Goal: Check status: Check status

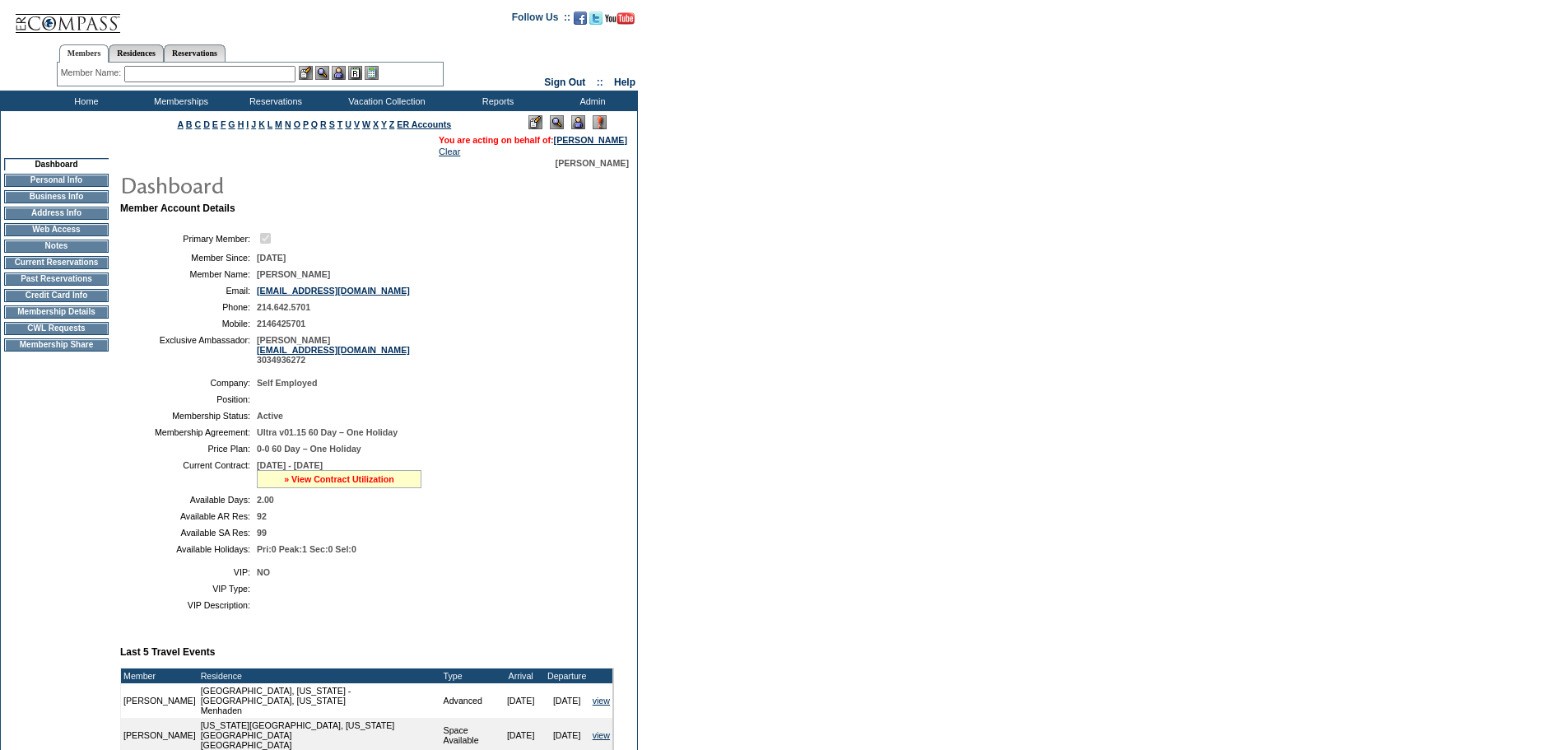
click at [325, 484] on link "» View Contract Utilization" at bounding box center [339, 479] width 110 height 10
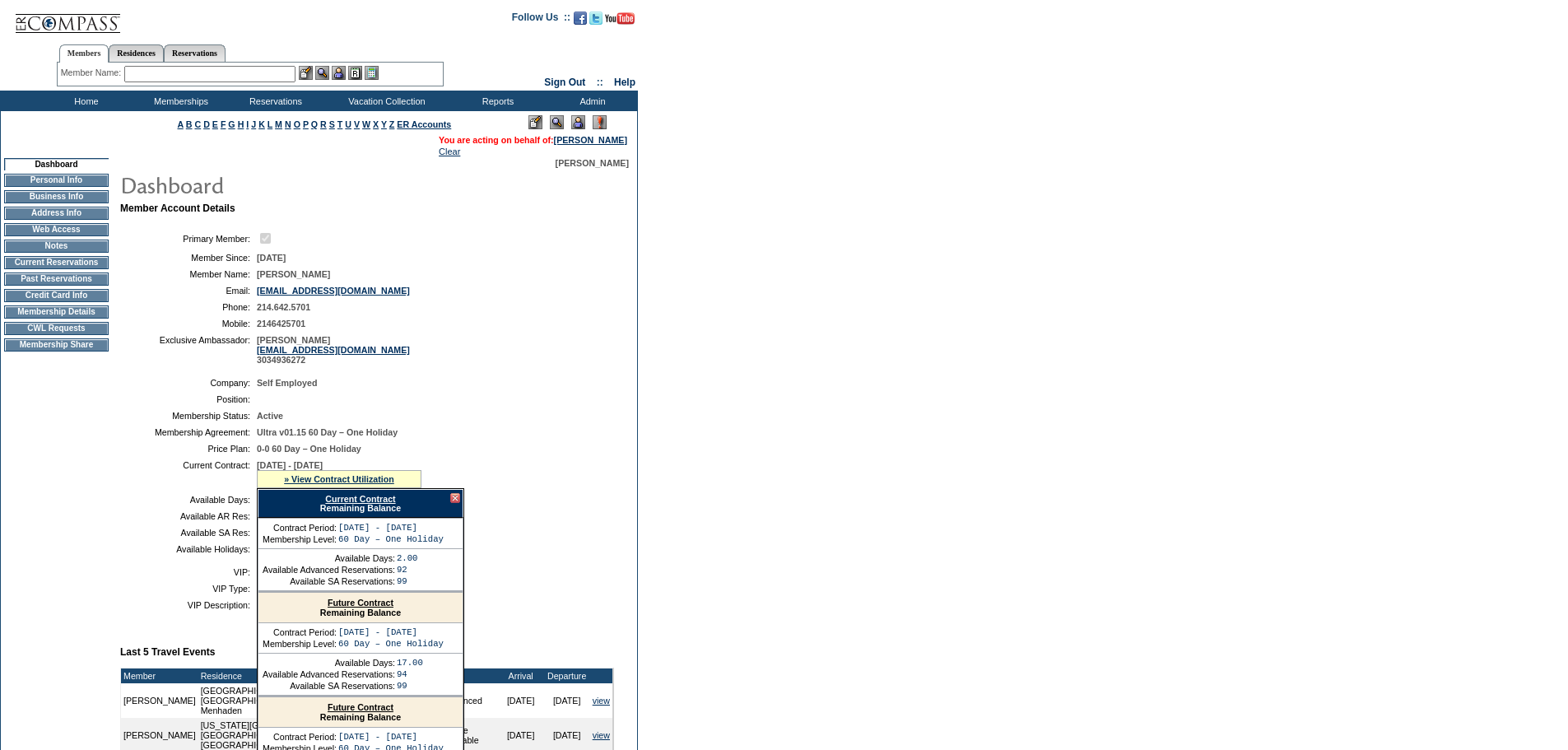
click at [348, 504] on link "Current Contract" at bounding box center [360, 499] width 70 height 10
click at [134, 538] on td "Available SA Res:" at bounding box center [188, 532] width 123 height 10
click at [456, 503] on div at bounding box center [455, 498] width 10 height 10
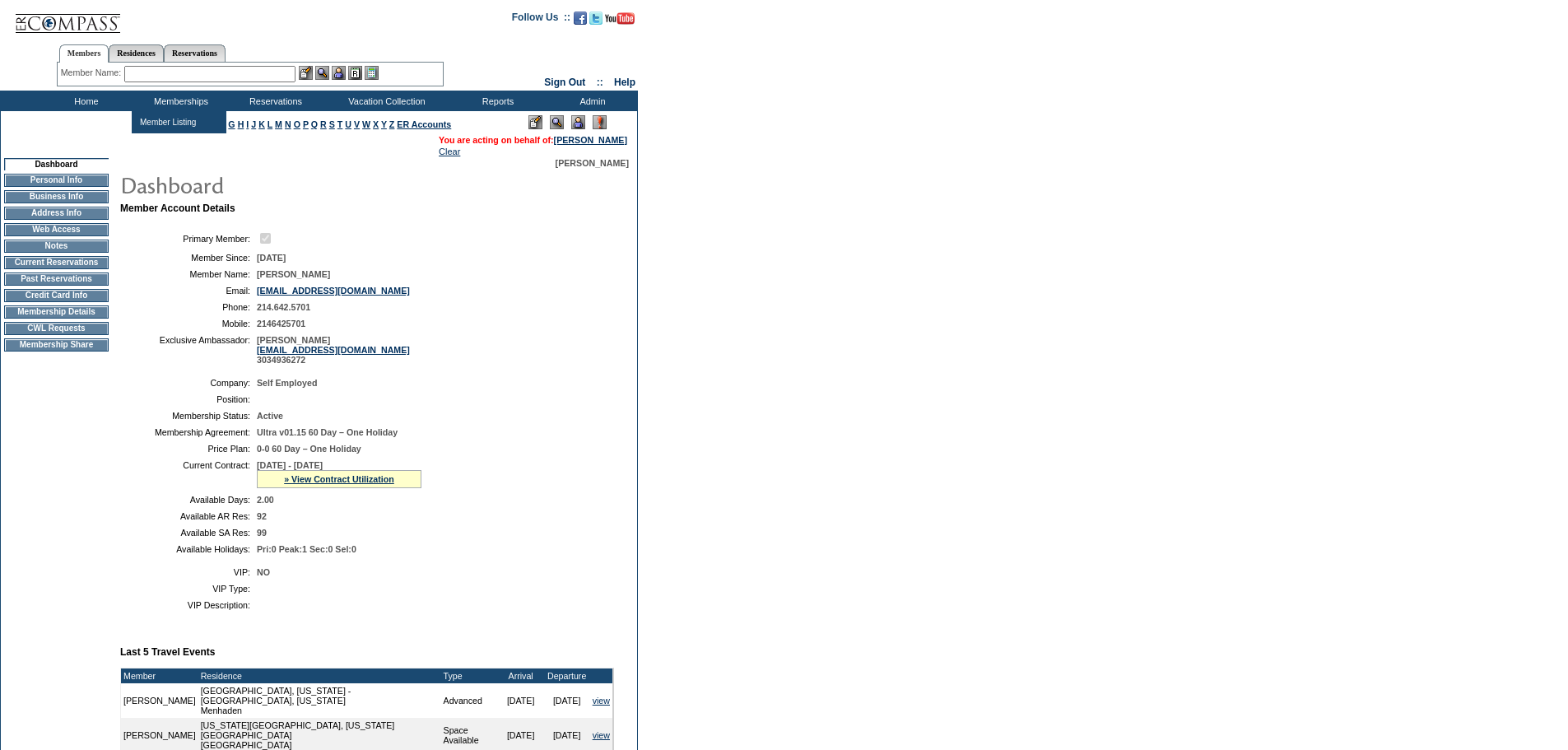
click at [214, 72] on input "text" at bounding box center [210, 74] width 171 height 17
type input "dryer"
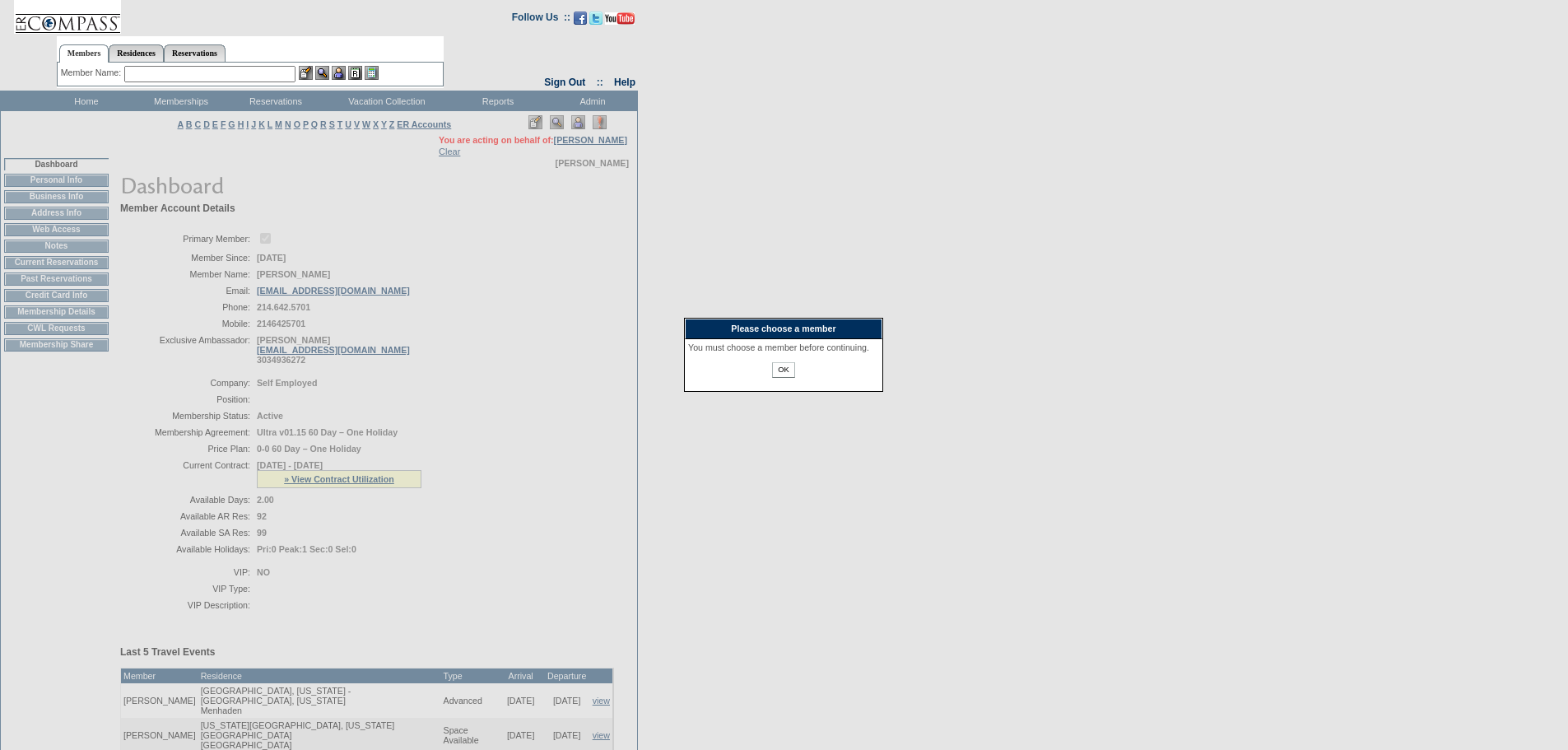
click at [778, 378] on input "OK" at bounding box center [783, 371] width 22 height 16
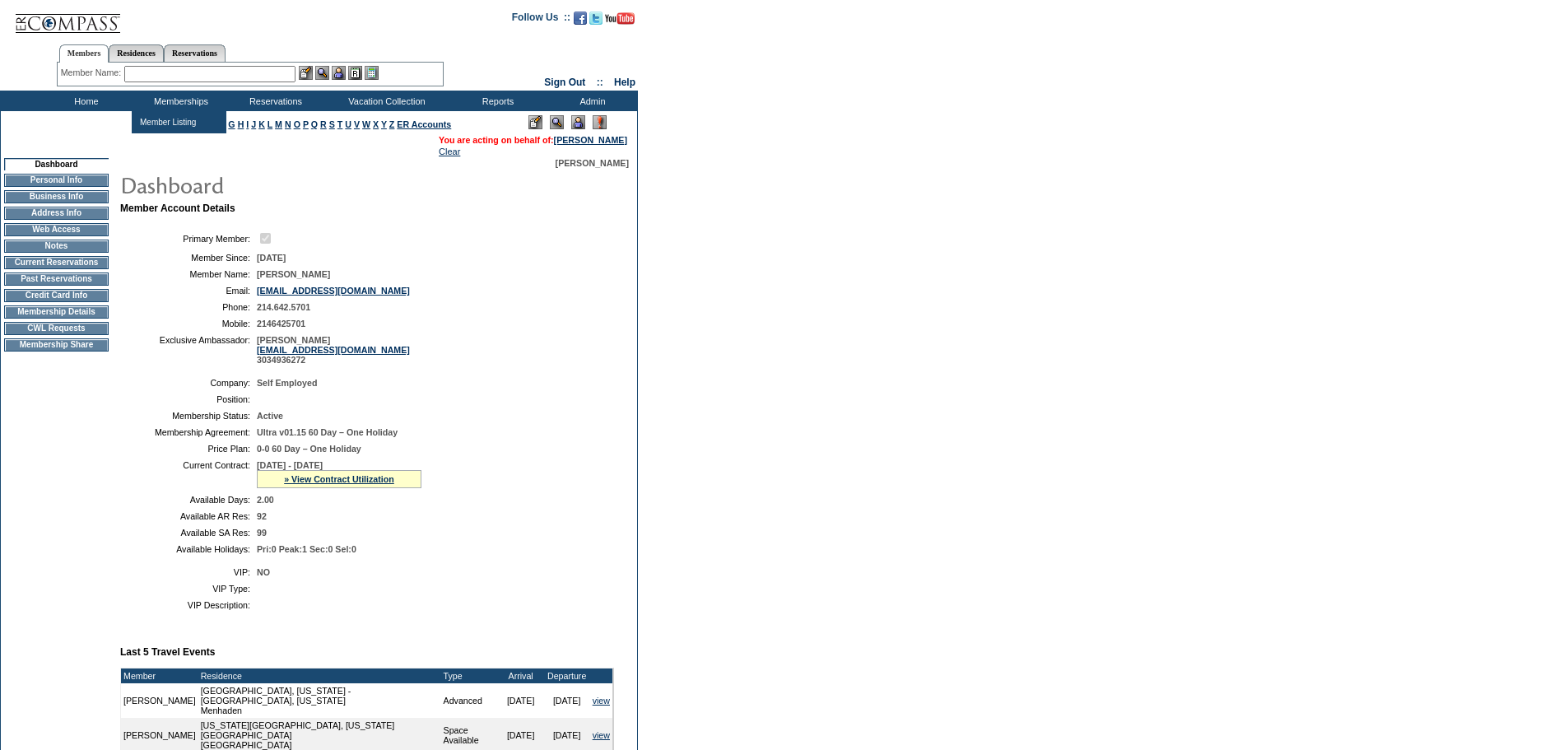
click at [178, 79] on input "text" at bounding box center [210, 74] width 171 height 17
click at [189, 79] on input "dryer" at bounding box center [210, 74] width 171 height 17
type input "d"
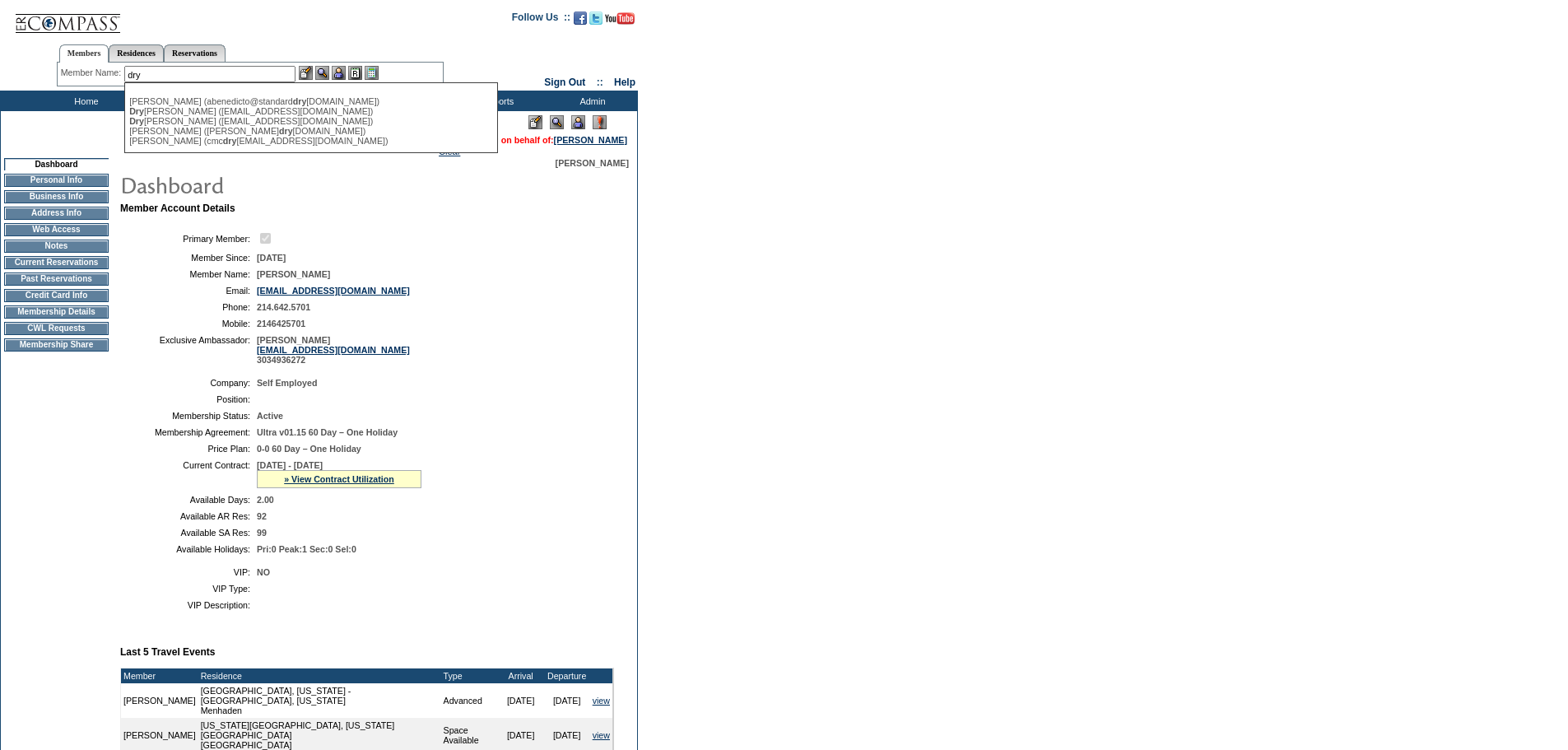
click at [179, 73] on input "dry" at bounding box center [210, 74] width 171 height 17
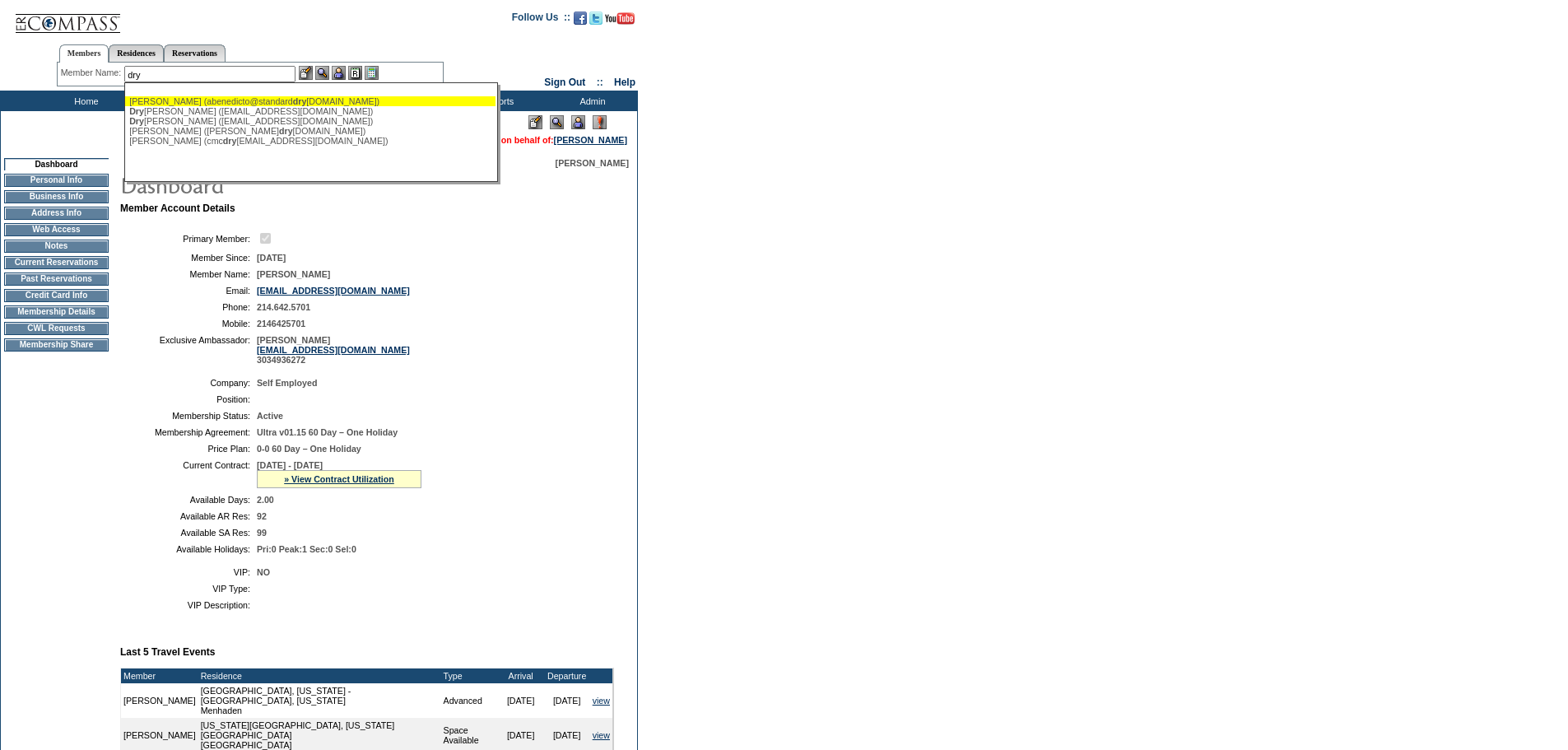
click at [171, 81] on input "dry" at bounding box center [210, 74] width 171 height 17
click at [163, 77] on input "dry" at bounding box center [210, 74] width 171 height 17
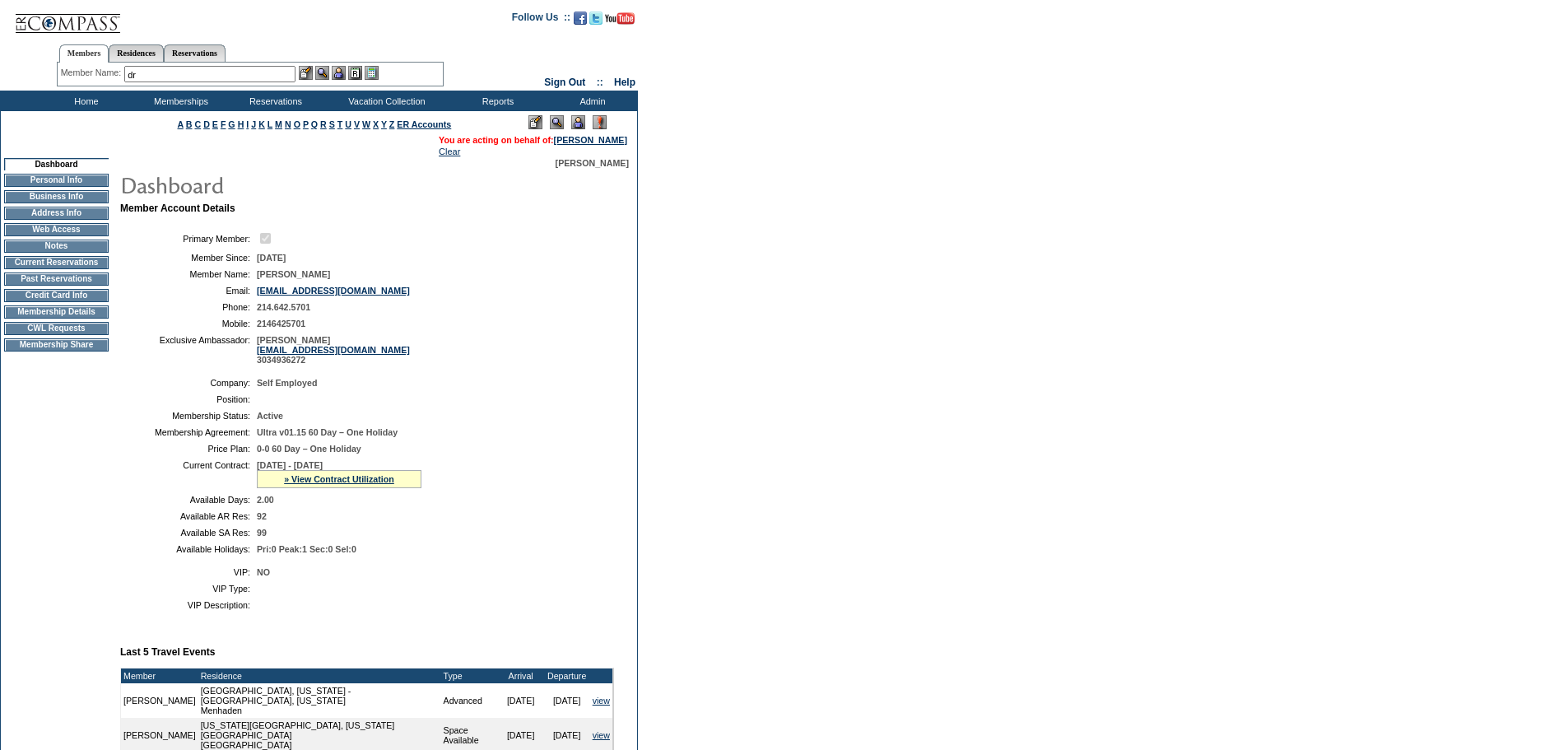
type input "d"
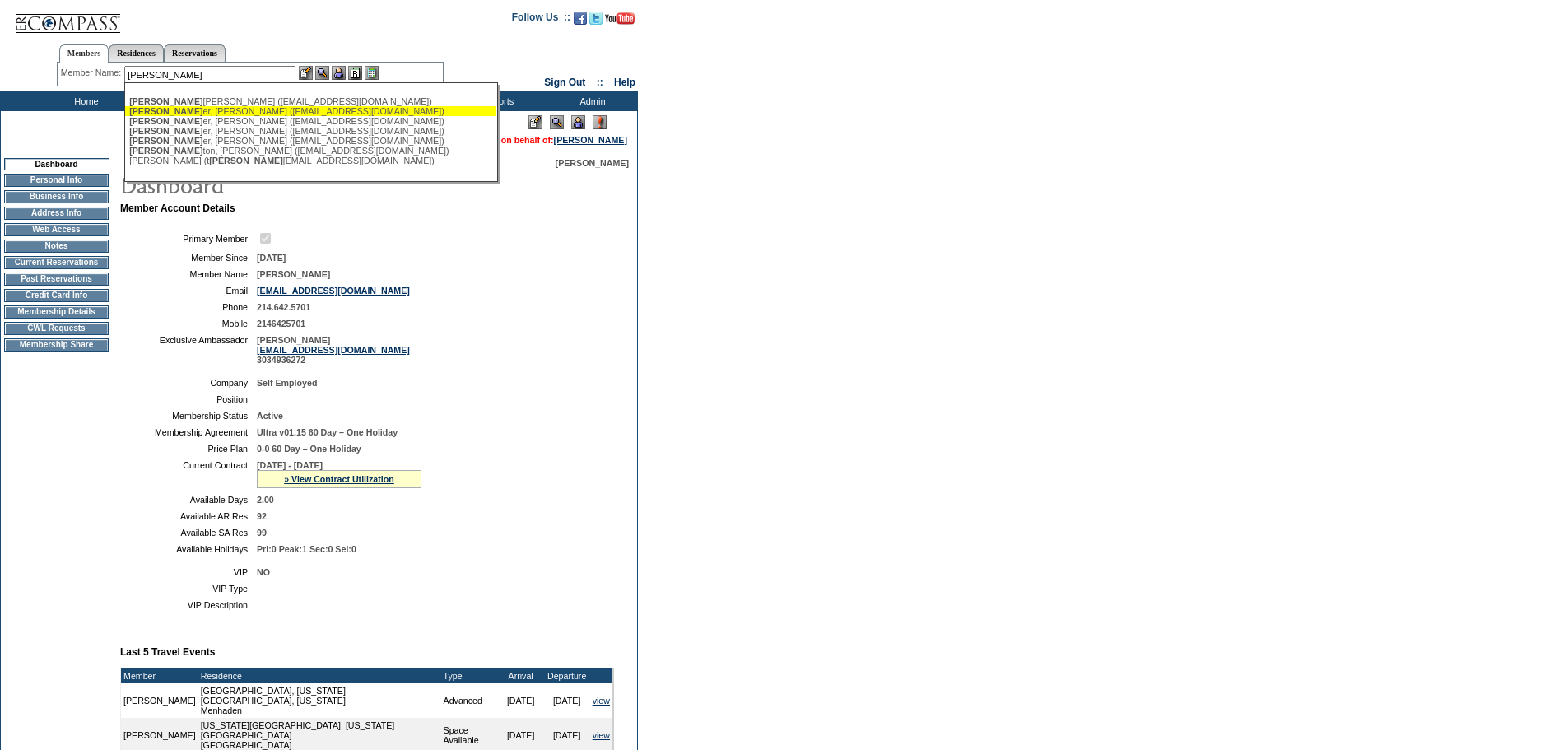
click at [179, 110] on div "[PERSON_NAME], [PERSON_NAME] ([EMAIL_ADDRESS][DOMAIN_NAME])" at bounding box center [310, 110] width 362 height 10
type input "[PERSON_NAME] ([EMAIL_ADDRESS][DOMAIN_NAME])"
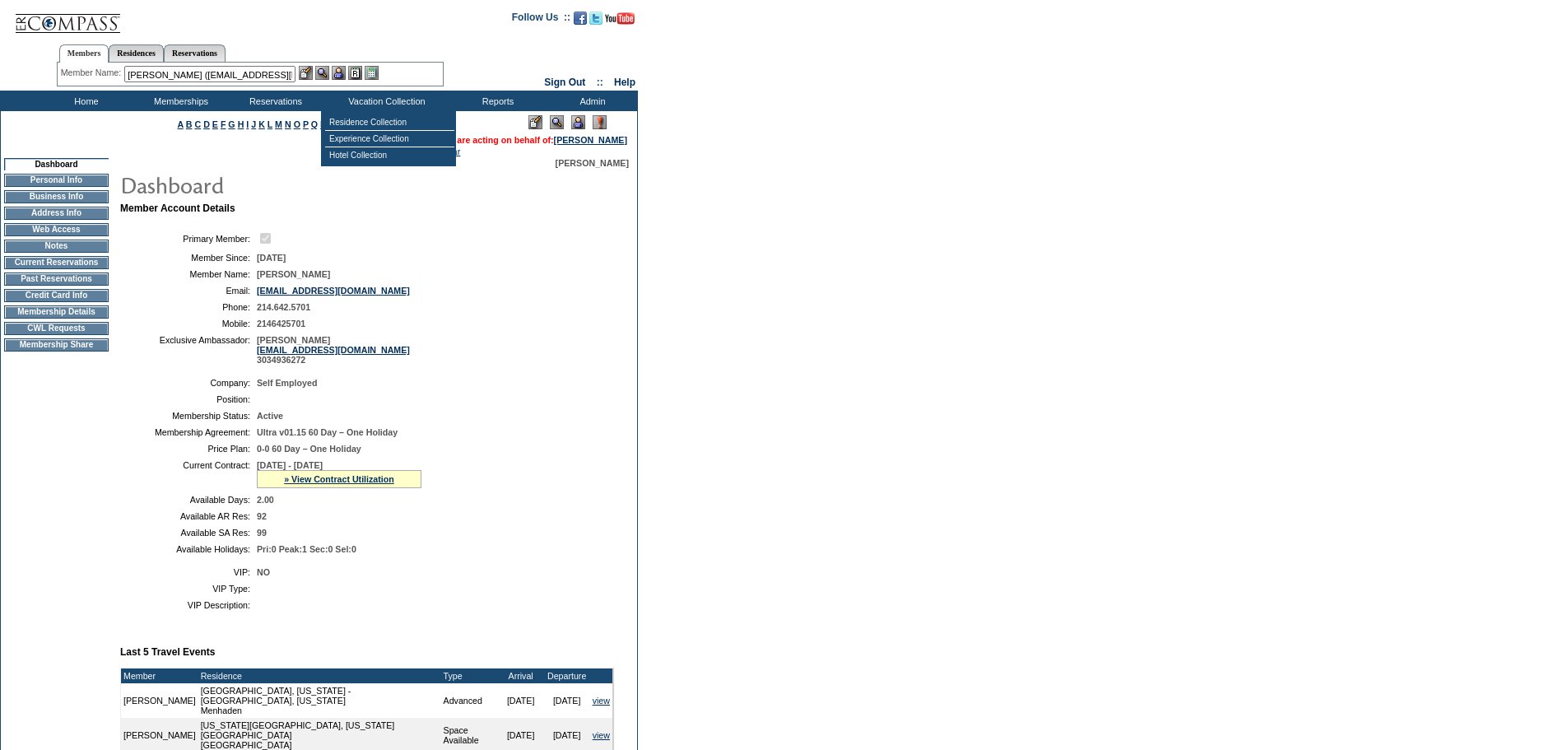
click at [341, 74] on img at bounding box center [338, 73] width 14 height 14
click at [324, 74] on img at bounding box center [322, 73] width 14 height 14
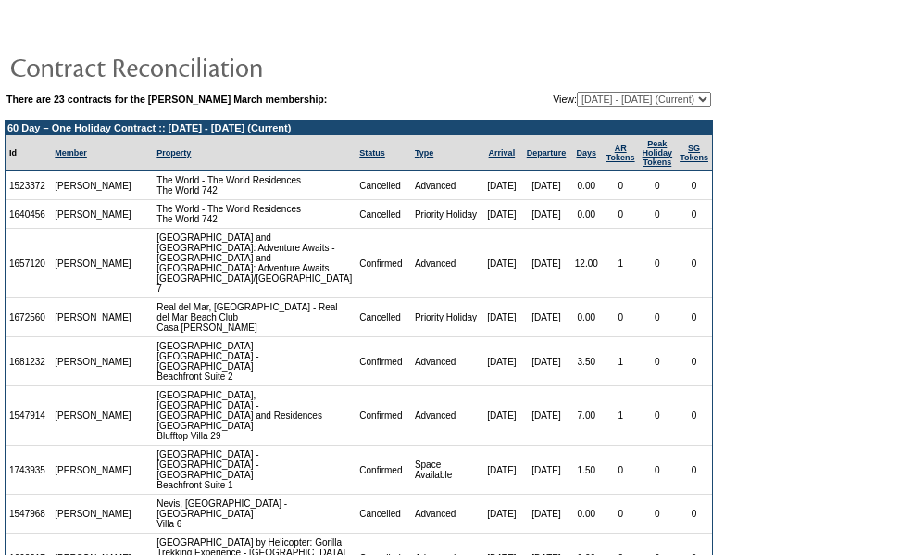
click at [634, 102] on select "10/03/06 - 10/31/07 11/01/07 - 10/31/08 11/01/08 - 10/31/09 11/01/09 - 10/31/10…" at bounding box center [644, 99] width 134 height 15
select select "118065"
click at [577, 93] on select "10/03/06 - 10/31/07 11/01/07 - 10/31/08 11/01/08 - 10/31/09 11/01/09 - 10/31/10…" at bounding box center [644, 99] width 134 height 15
